Goal: Entertainment & Leisure: Consume media (video, audio)

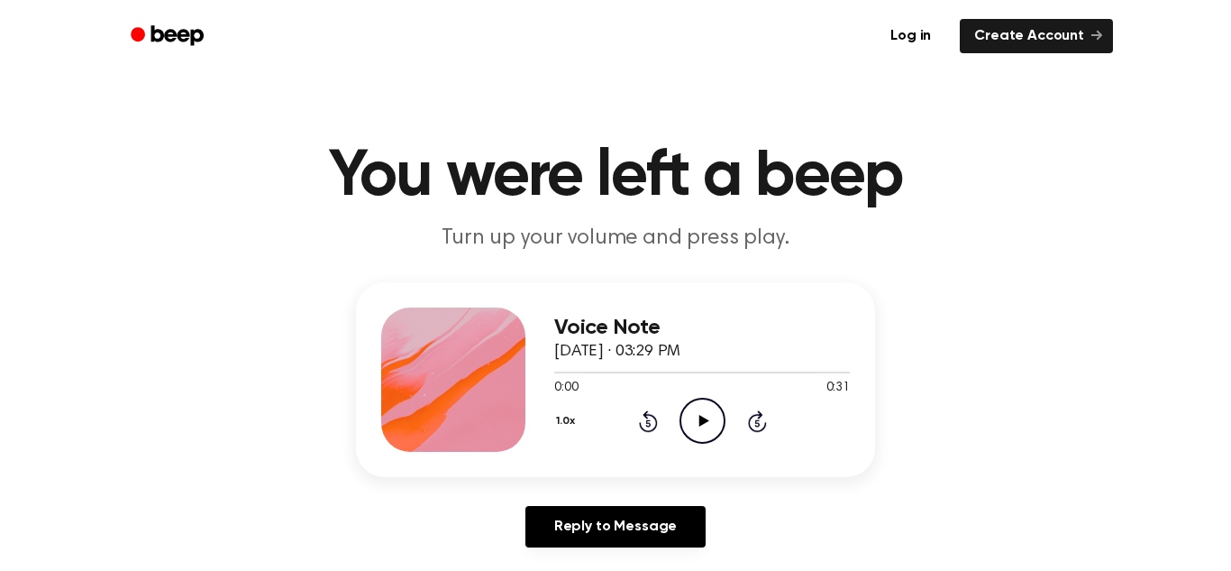
click at [699, 428] on icon "Play Audio" at bounding box center [703, 421] width 46 height 46
click at [708, 416] on icon "Play Audio" at bounding box center [703, 421] width 46 height 46
click at [699, 417] on icon at bounding box center [704, 421] width 10 height 12
click at [570, 415] on button "1.0x" at bounding box center [567, 421] width 27 height 31
click at [587, 562] on span "1.2x" at bounding box center [583, 562] width 23 height 19
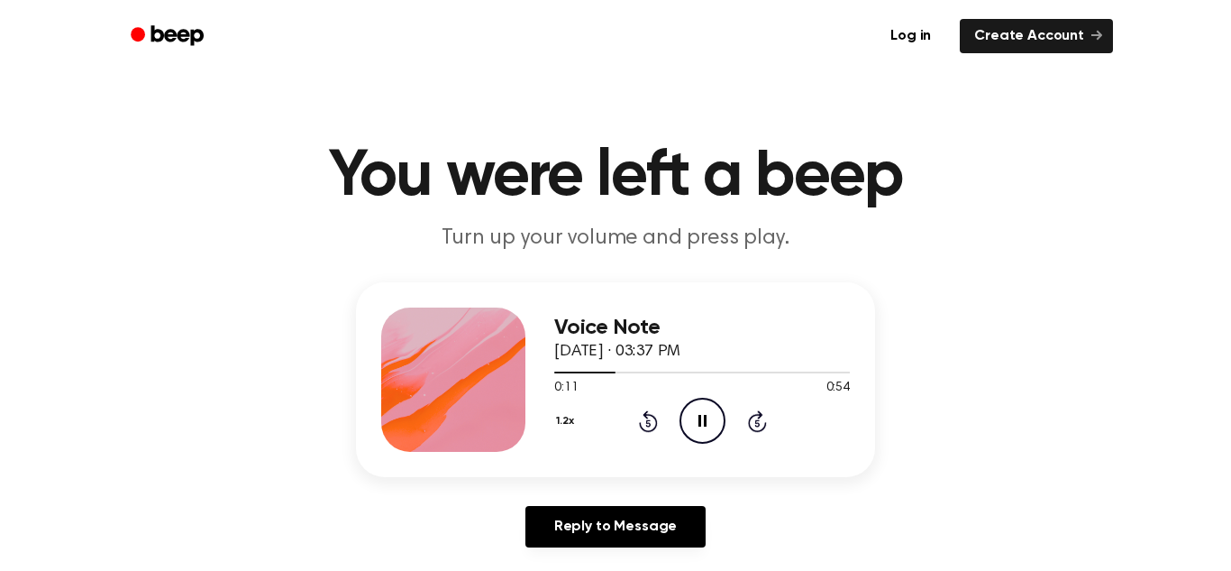
click at [565, 422] on button "1.2x" at bounding box center [567, 421] width 26 height 31
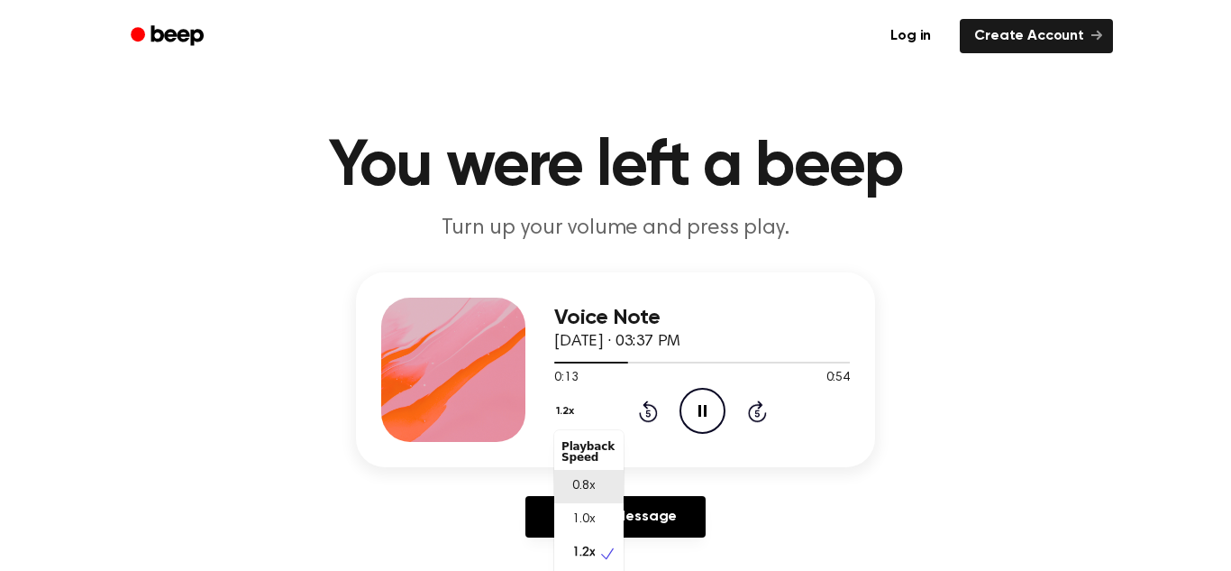
click at [583, 479] on span "0.8x" at bounding box center [583, 486] width 23 height 19
click at [564, 414] on button "0.8x" at bounding box center [569, 411] width 31 height 31
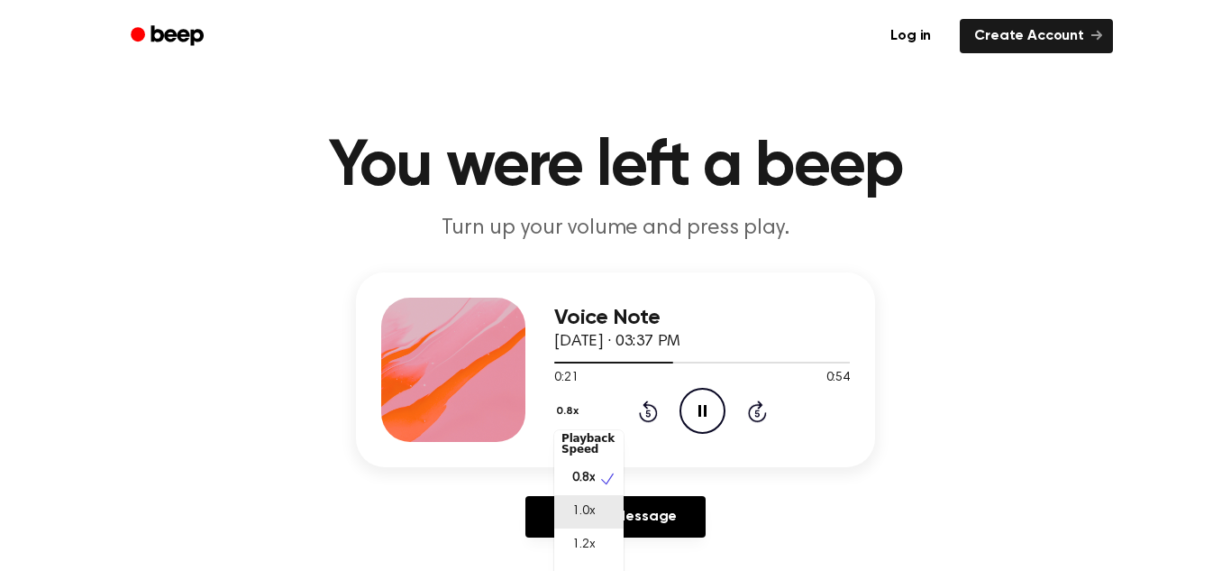
click at [590, 511] on span "1.0x" at bounding box center [583, 511] width 23 height 19
click at [562, 409] on button "1.0x" at bounding box center [567, 411] width 27 height 31
click at [576, 482] on span "0.8x" at bounding box center [583, 486] width 23 height 19
click at [558, 408] on button "0.8x" at bounding box center [569, 411] width 31 height 31
click at [593, 513] on span "1.0x" at bounding box center [583, 519] width 23 height 19
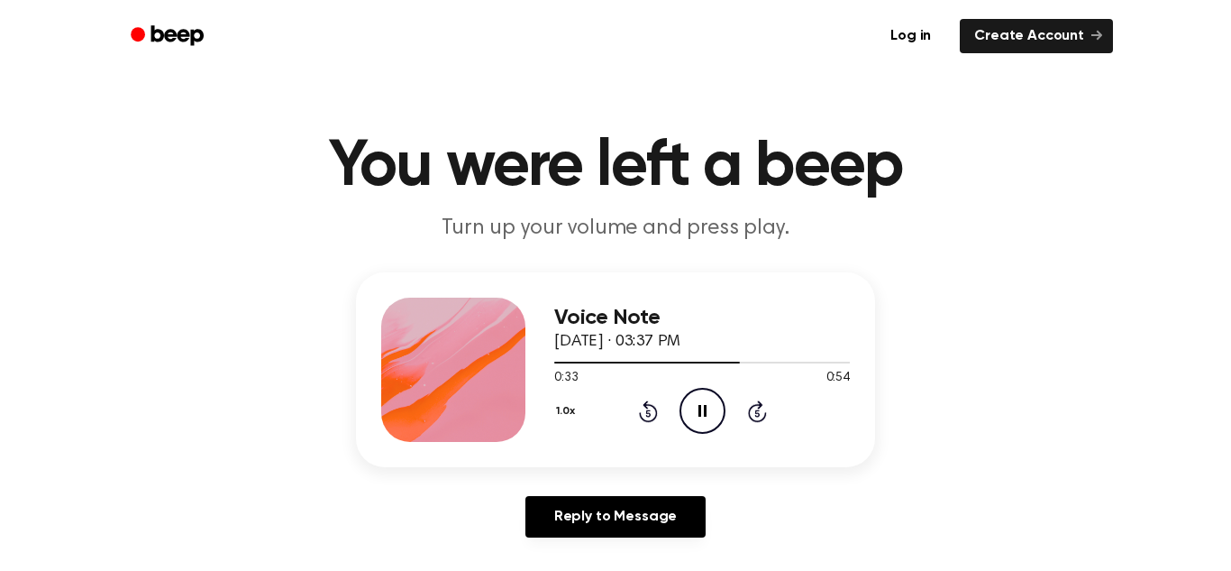
click at [465, 351] on div at bounding box center [453, 369] width 144 height 144
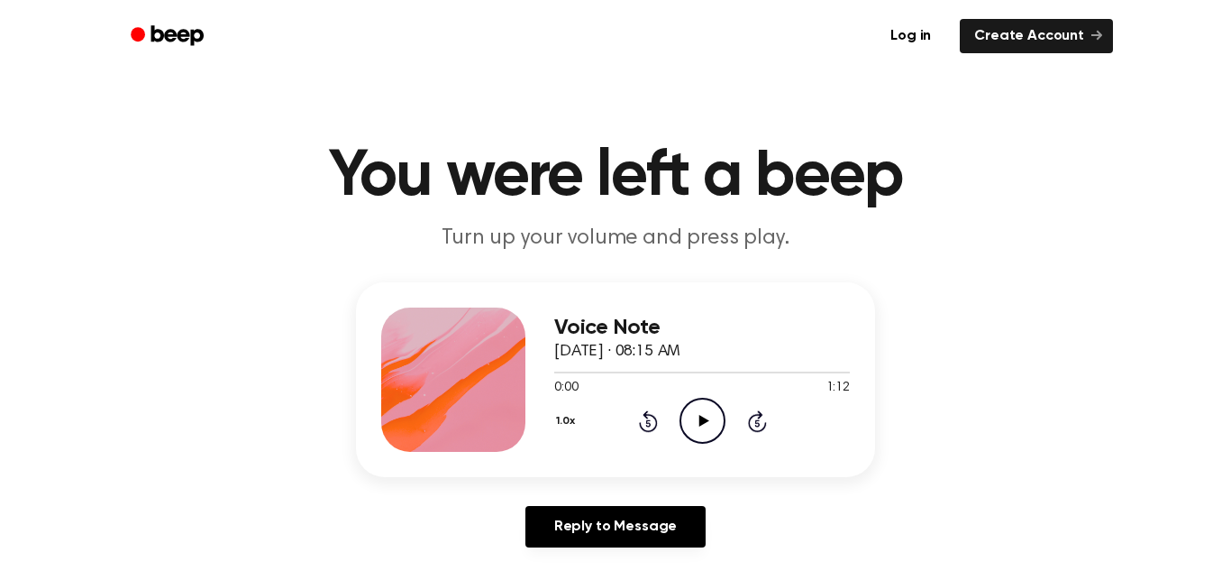
click at [685, 412] on icon "Play Audio" at bounding box center [703, 421] width 46 height 46
click at [753, 421] on icon "Skip 5 seconds" at bounding box center [757, 420] width 20 height 23
click at [647, 424] on icon "Rewind 5 seconds" at bounding box center [648, 420] width 20 height 23
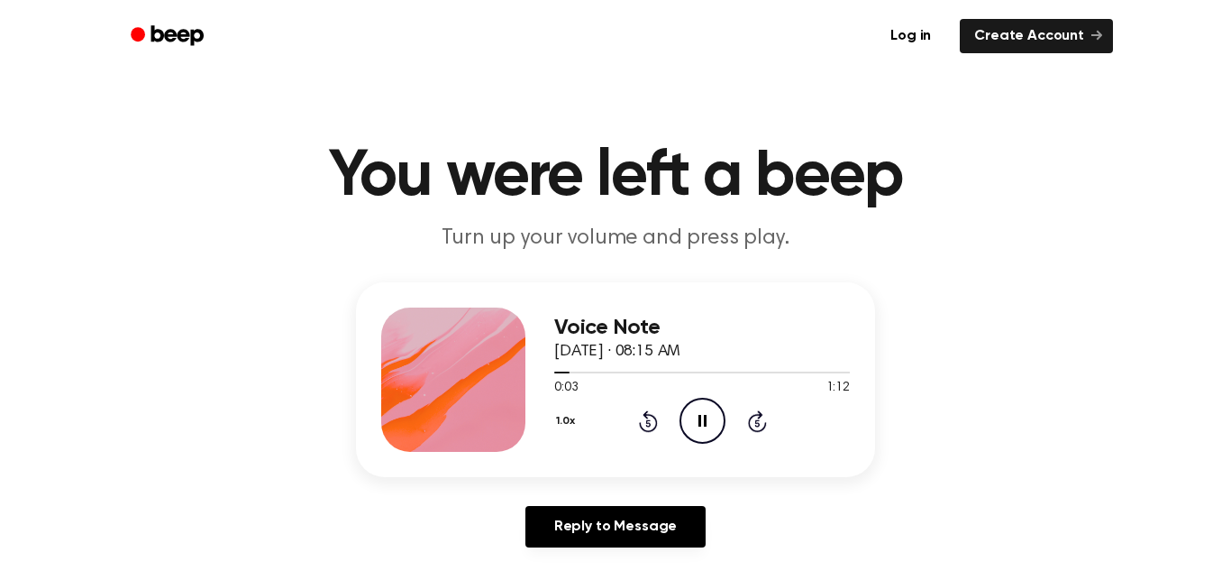
click at [647, 424] on icon "Rewind 5 seconds" at bounding box center [648, 420] width 20 height 23
click at [647, 425] on icon at bounding box center [647, 422] width 5 height 7
click at [647, 429] on icon "Rewind 5 seconds" at bounding box center [648, 420] width 20 height 23
click at [647, 429] on icon at bounding box center [648, 421] width 19 height 22
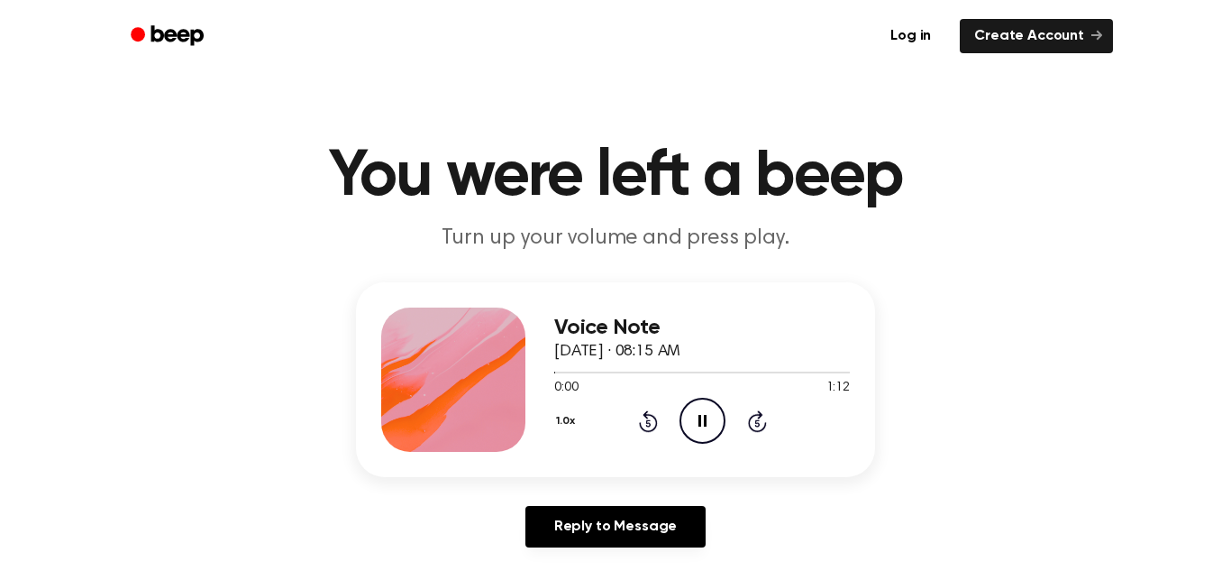
click at [647, 429] on icon at bounding box center [648, 421] width 19 height 22
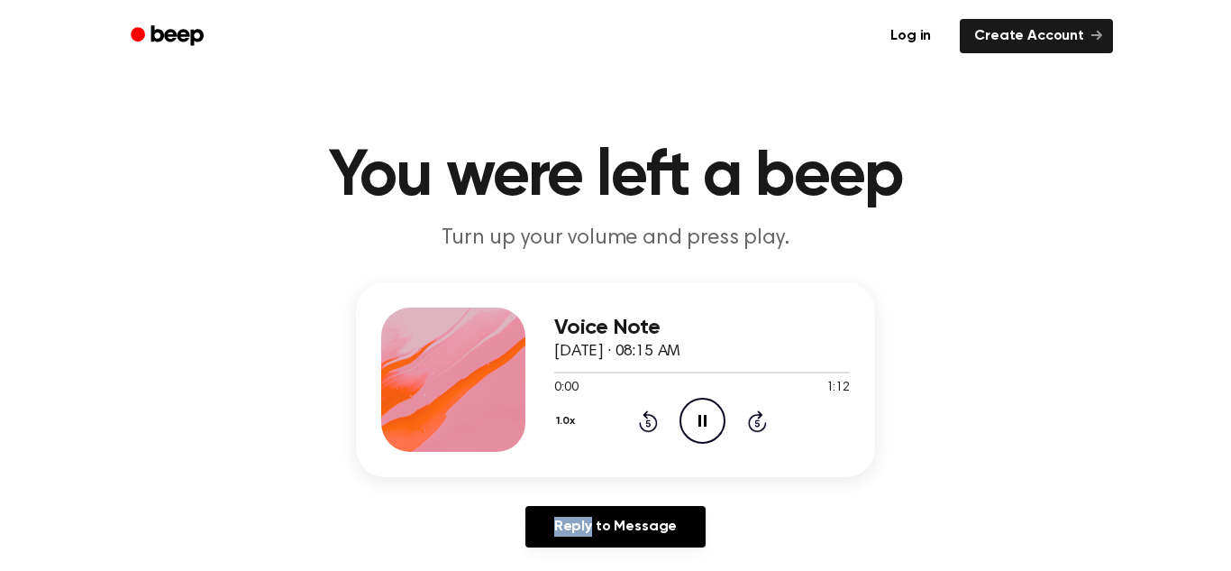
click at [647, 429] on icon at bounding box center [648, 421] width 19 height 22
click at [690, 429] on icon "Play Audio" at bounding box center [703, 421] width 46 height 46
